Goal: Information Seeking & Learning: Learn about a topic

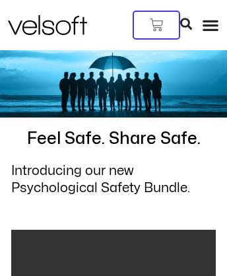
click at [40, 15] on img at bounding box center [47, 25] width 79 height 20
